Goal: Task Accomplishment & Management: Manage account settings

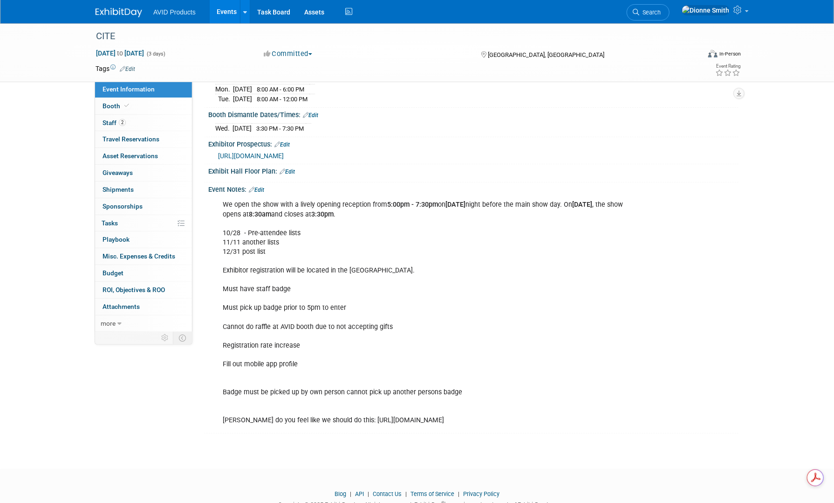
click at [105, 13] on img at bounding box center [119, 12] width 47 height 9
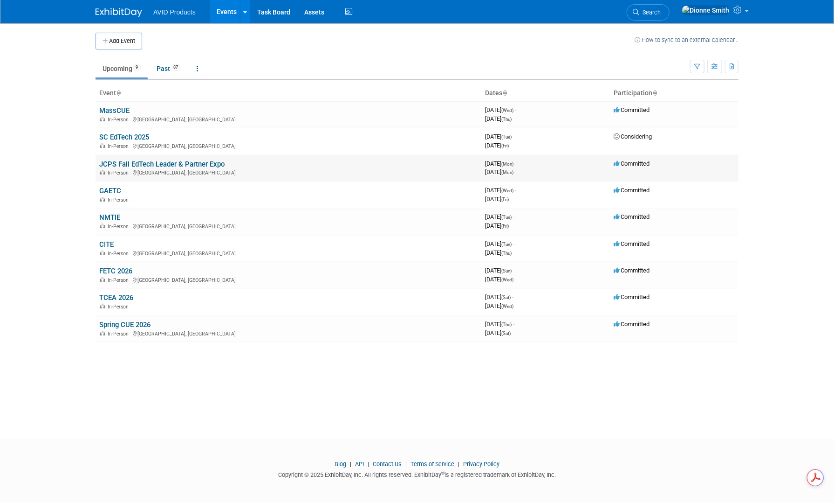
click at [130, 163] on link "JCPS Fall EdTech Leader & Partner Expo" at bounding box center [161, 164] width 125 height 8
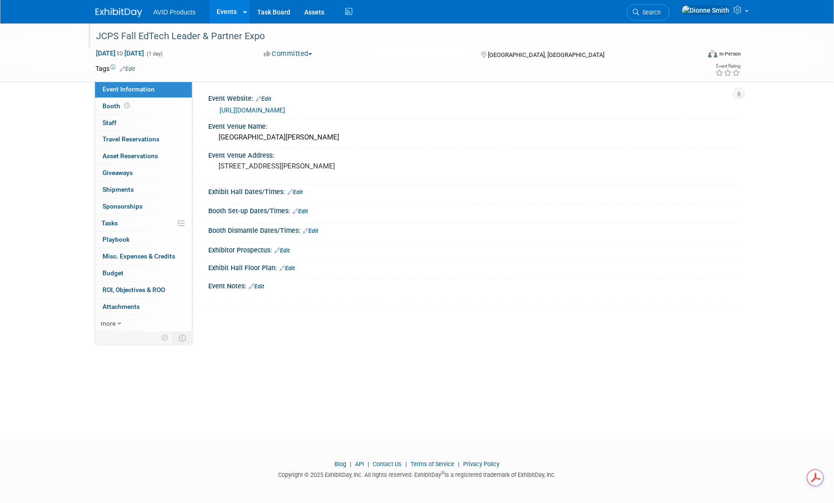
click at [265, 33] on div "JCPS Fall EdTech Leader & Partner Expo" at bounding box center [389, 36] width 593 height 17
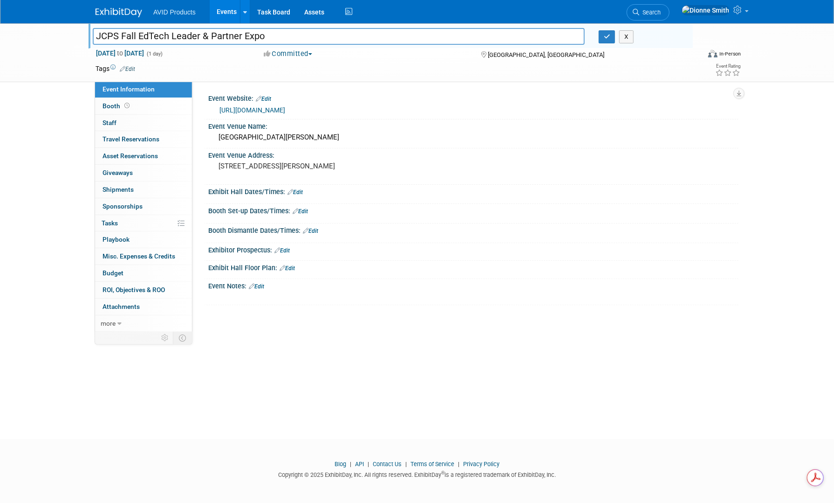
drag, startPoint x: 265, startPoint y: 33, endPoint x: 0, endPoint y: 33, distance: 264.8
click at [0, 33] on div "JCPS Fall EdTech Leader & Partner Expo JCPS Fall EdTech Leader & Partner Expo X…" at bounding box center [417, 52] width 834 height 59
click at [608, 41] on button "button" at bounding box center [607, 36] width 17 height 13
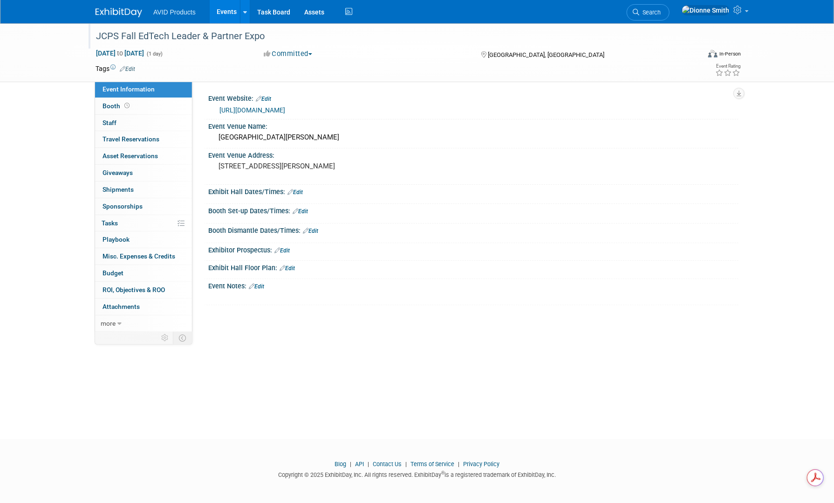
click at [267, 38] on div "JCPS Fall EdTech Leader & Partner Expo" at bounding box center [389, 36] width 593 height 17
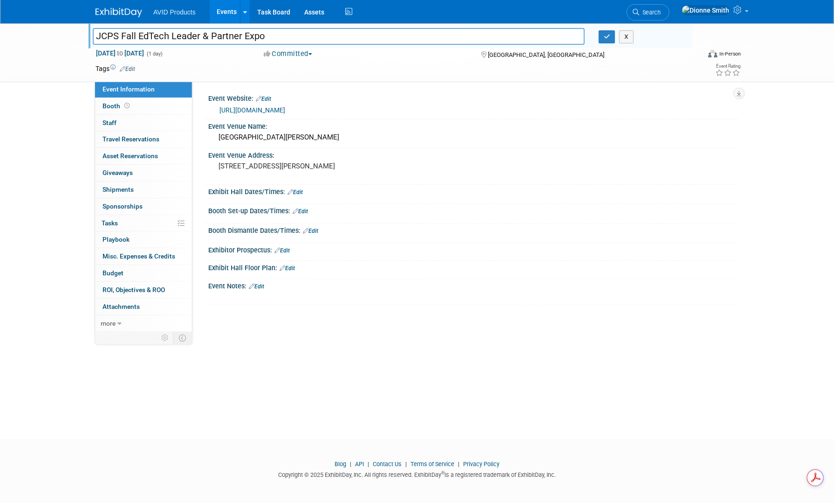
drag, startPoint x: 267, startPoint y: 38, endPoint x: 82, endPoint y: 29, distance: 185.3
click at [82, 29] on div "JCPS Fall EdTech Leader & Partner Expo JCPS Fall EdTech Leader & Partner Expo X…" at bounding box center [417, 52] width 834 height 59
click at [605, 37] on icon "button" at bounding box center [607, 37] width 7 height 6
